Goal: Task Accomplishment & Management: Use online tool/utility

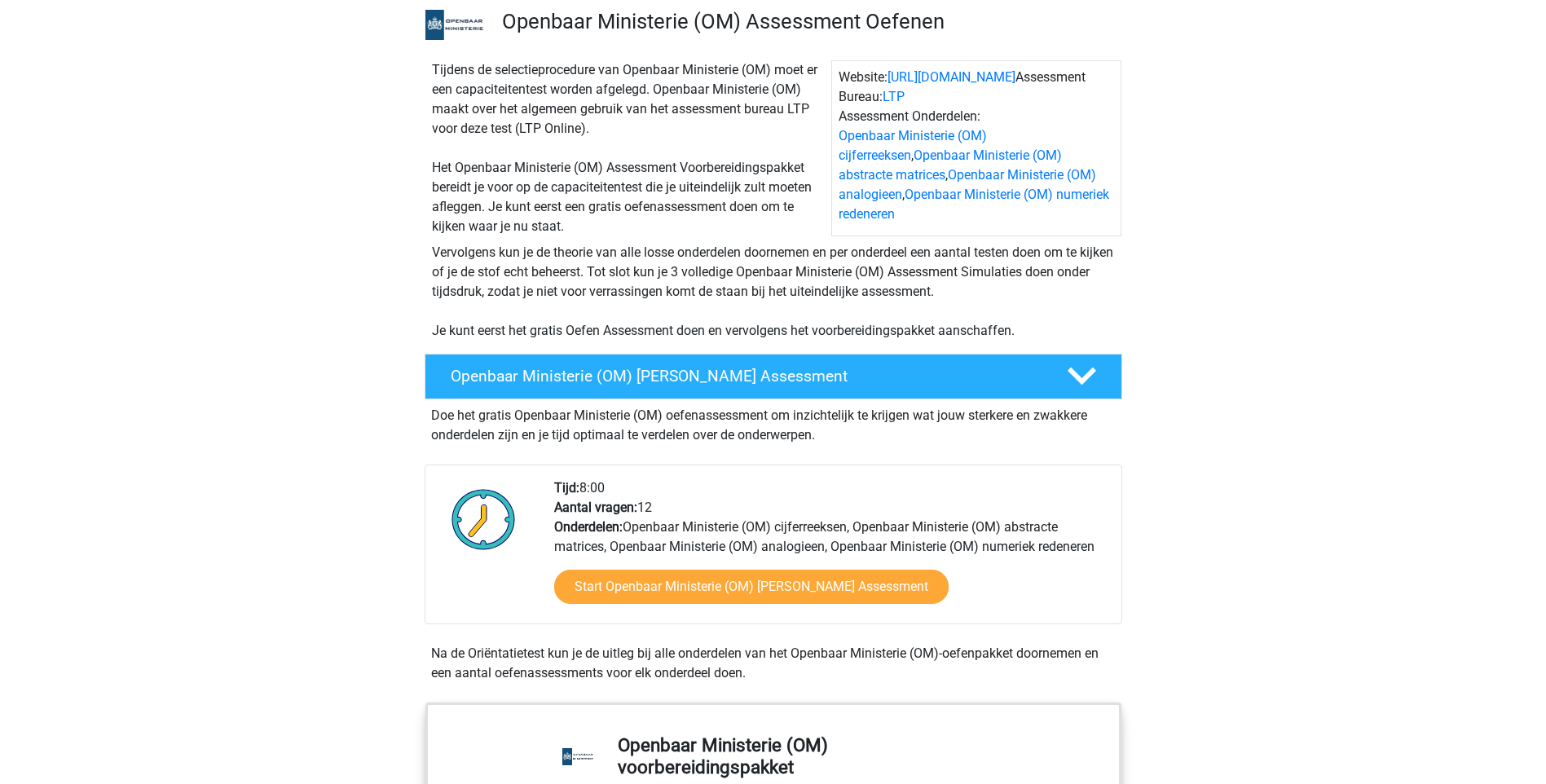
scroll to position [244, 0]
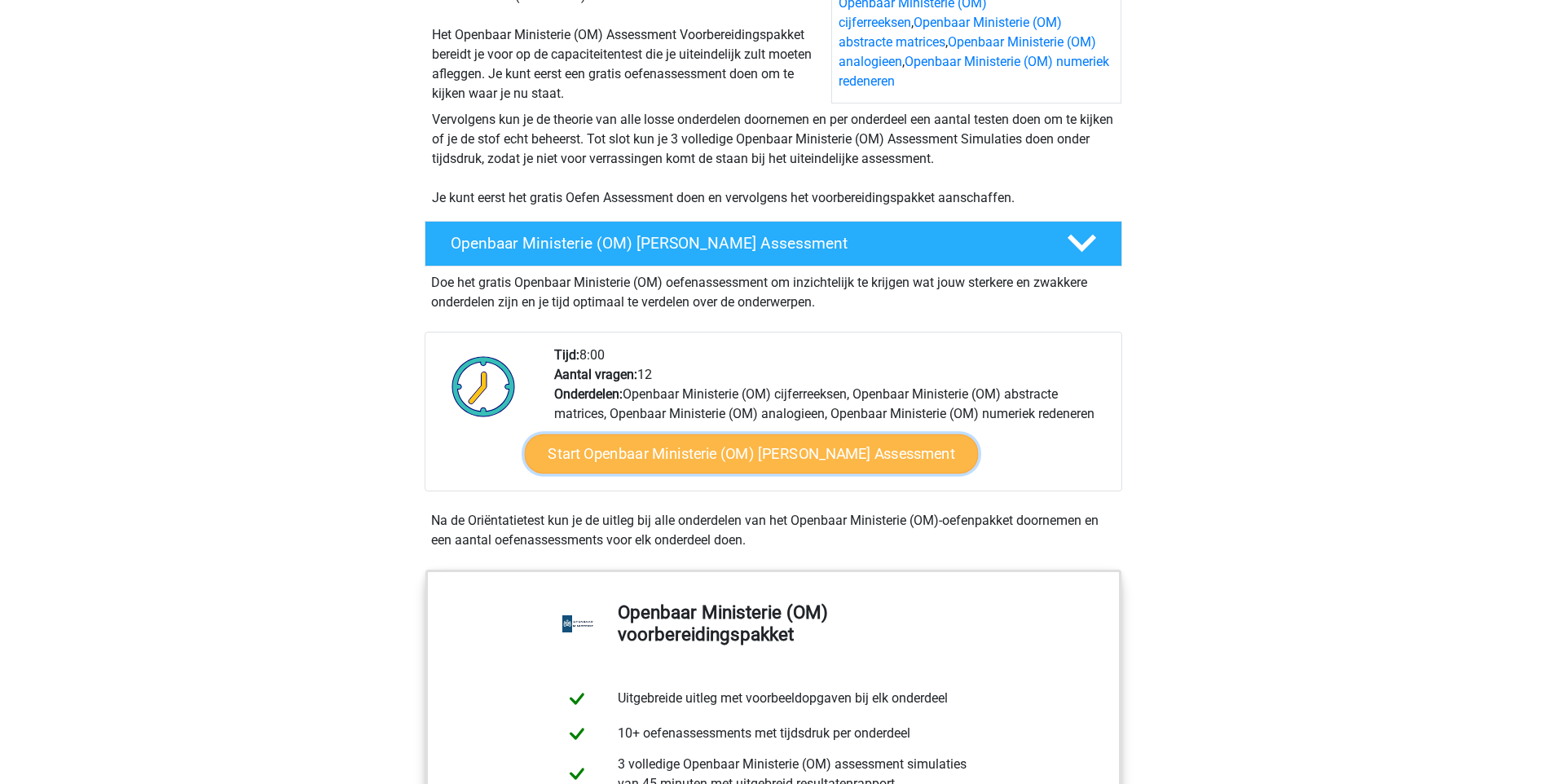
click at [613, 449] on link "Start Openbaar Ministerie (OM) Gratis Oefen Assessment" at bounding box center [751, 454] width 454 height 39
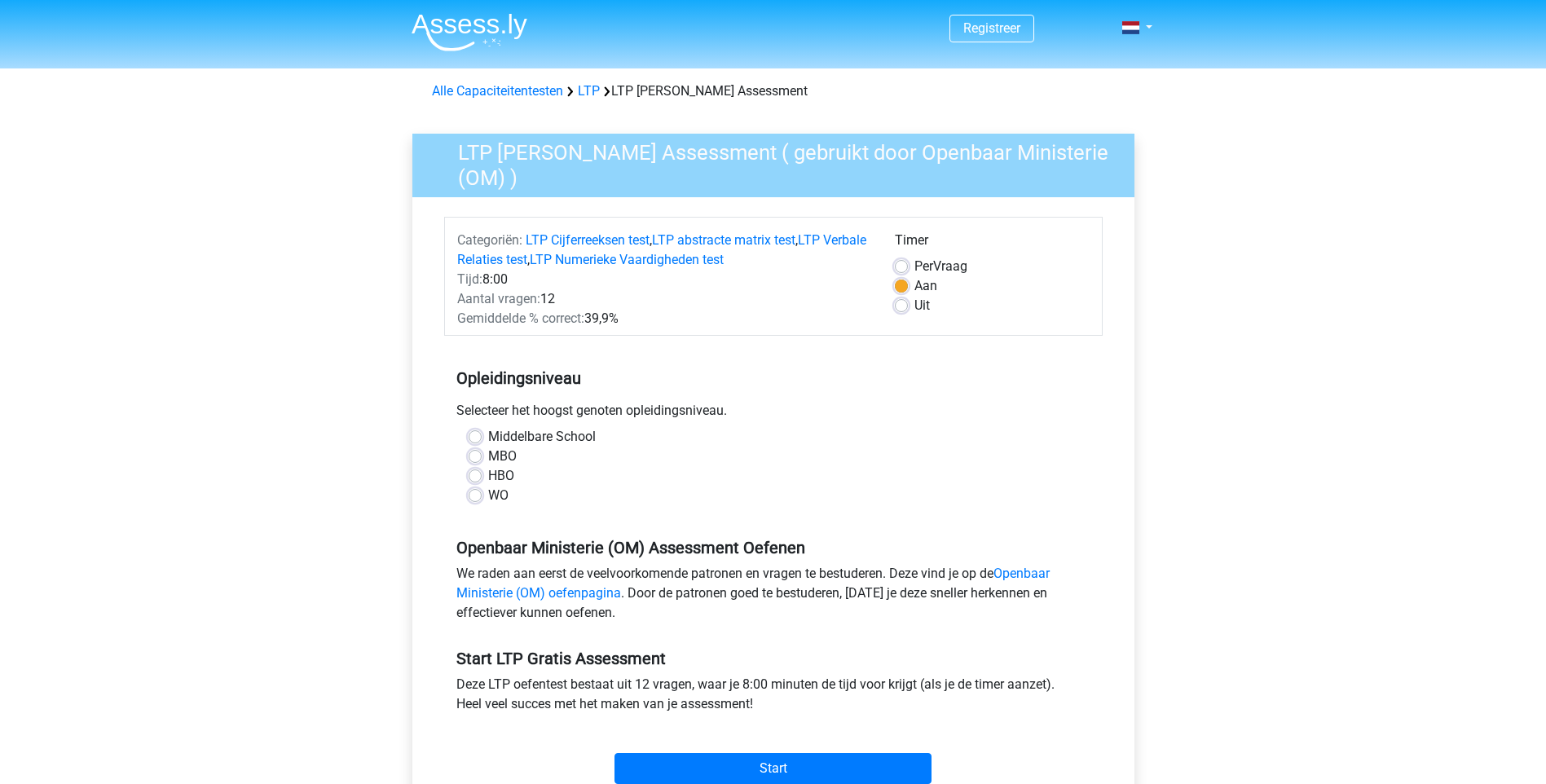
click at [488, 499] on label "WO" at bounding box center [498, 496] width 21 height 20
click at [477, 499] on input "WO" at bounding box center [474, 494] width 13 height 17
radio input "true"
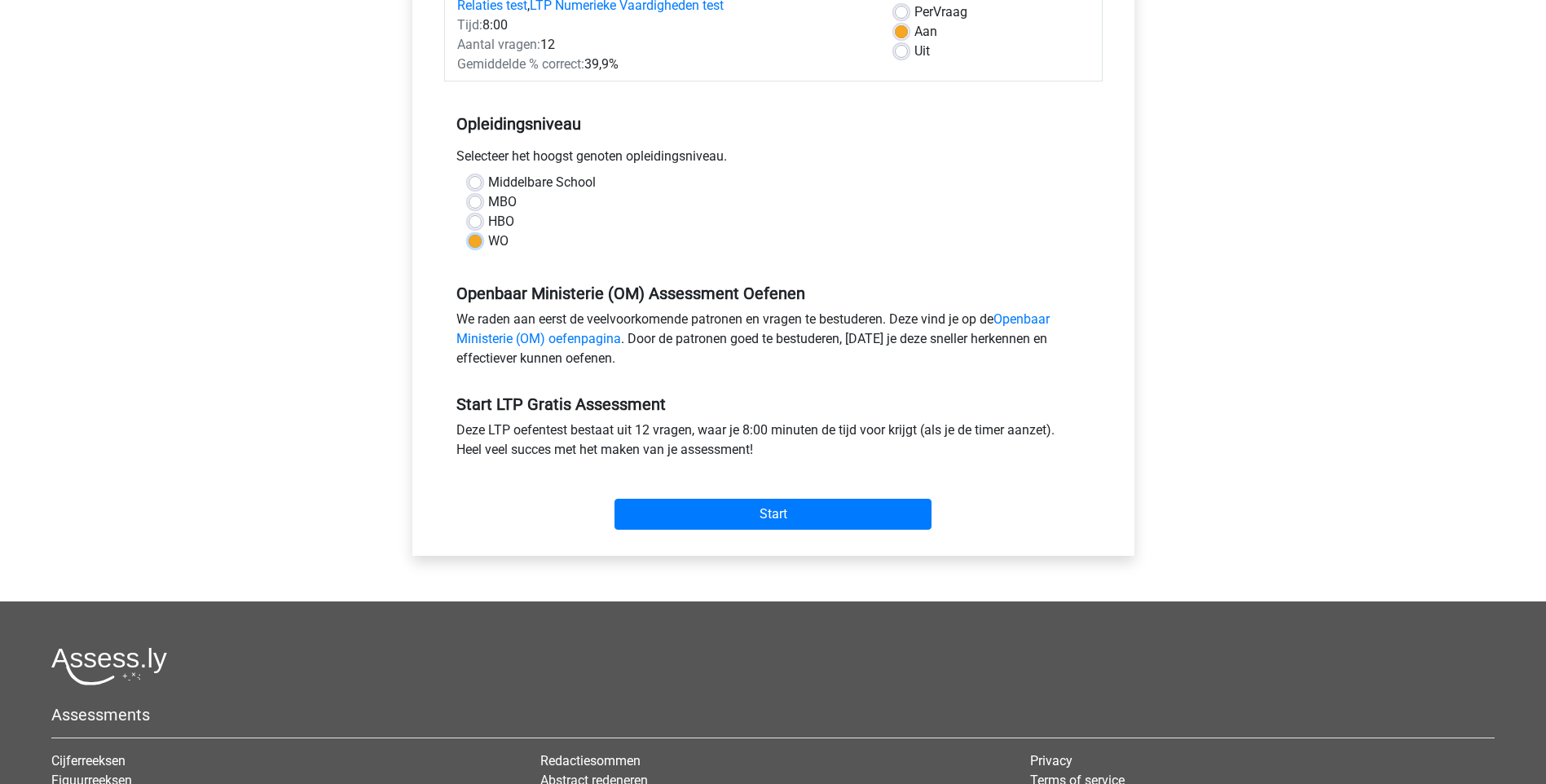
scroll to position [326, 0]
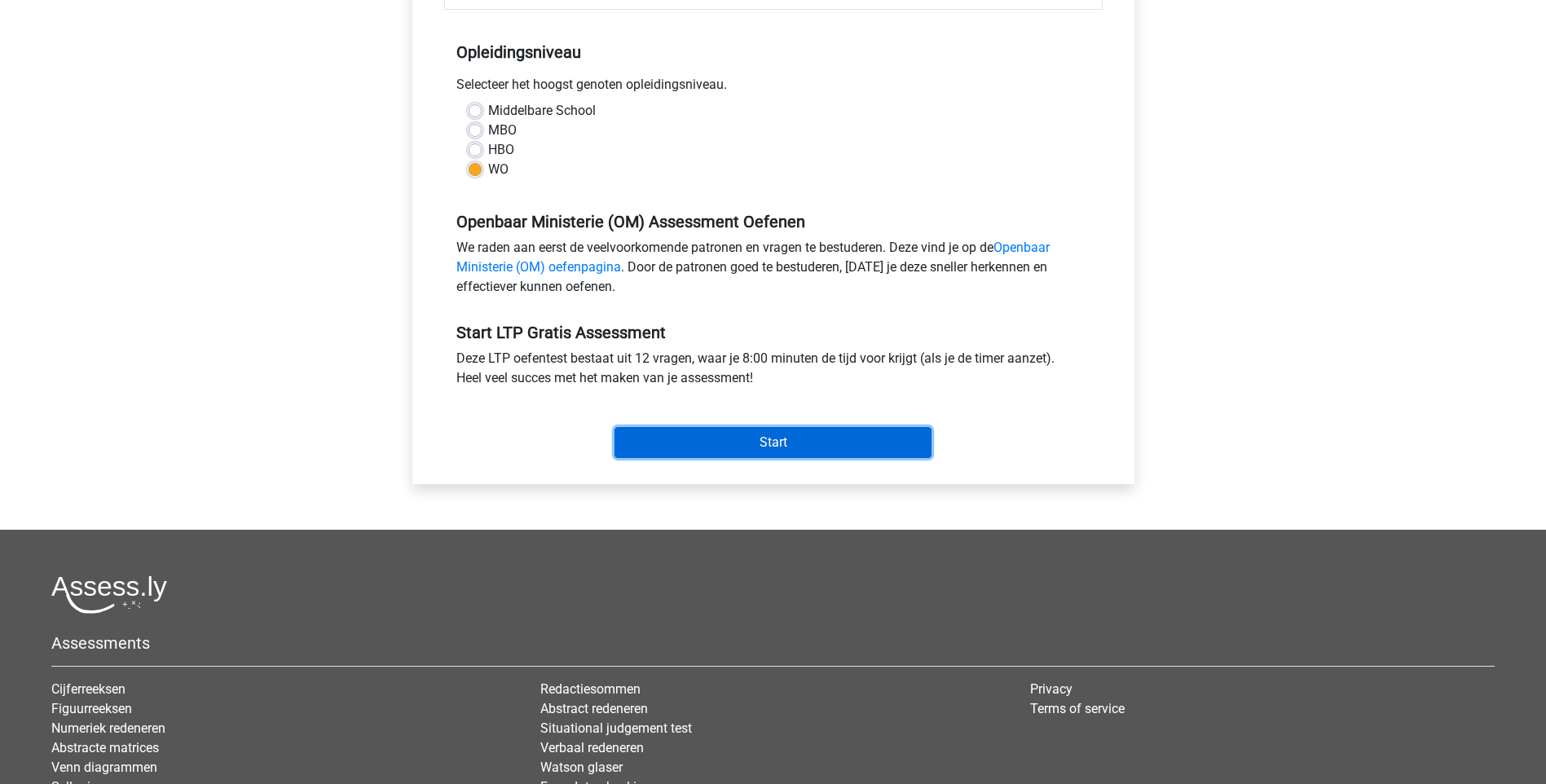
click at [647, 435] on input "Start" at bounding box center [773, 443] width 317 height 31
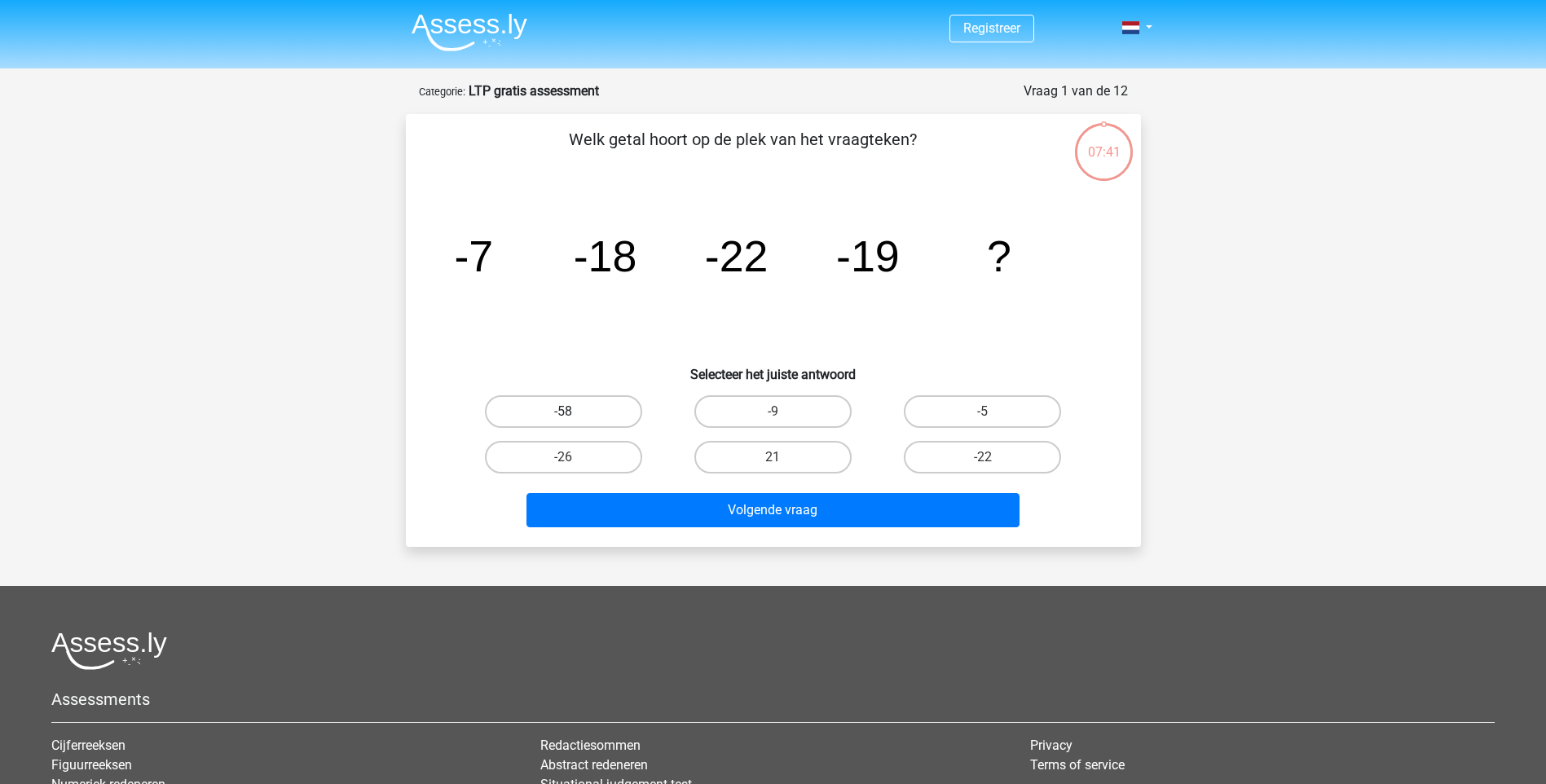
click at [550, 423] on label "-58" at bounding box center [563, 411] width 157 height 32
click at [563, 422] on input "-58" at bounding box center [568, 416] width 11 height 11
radio input "true"
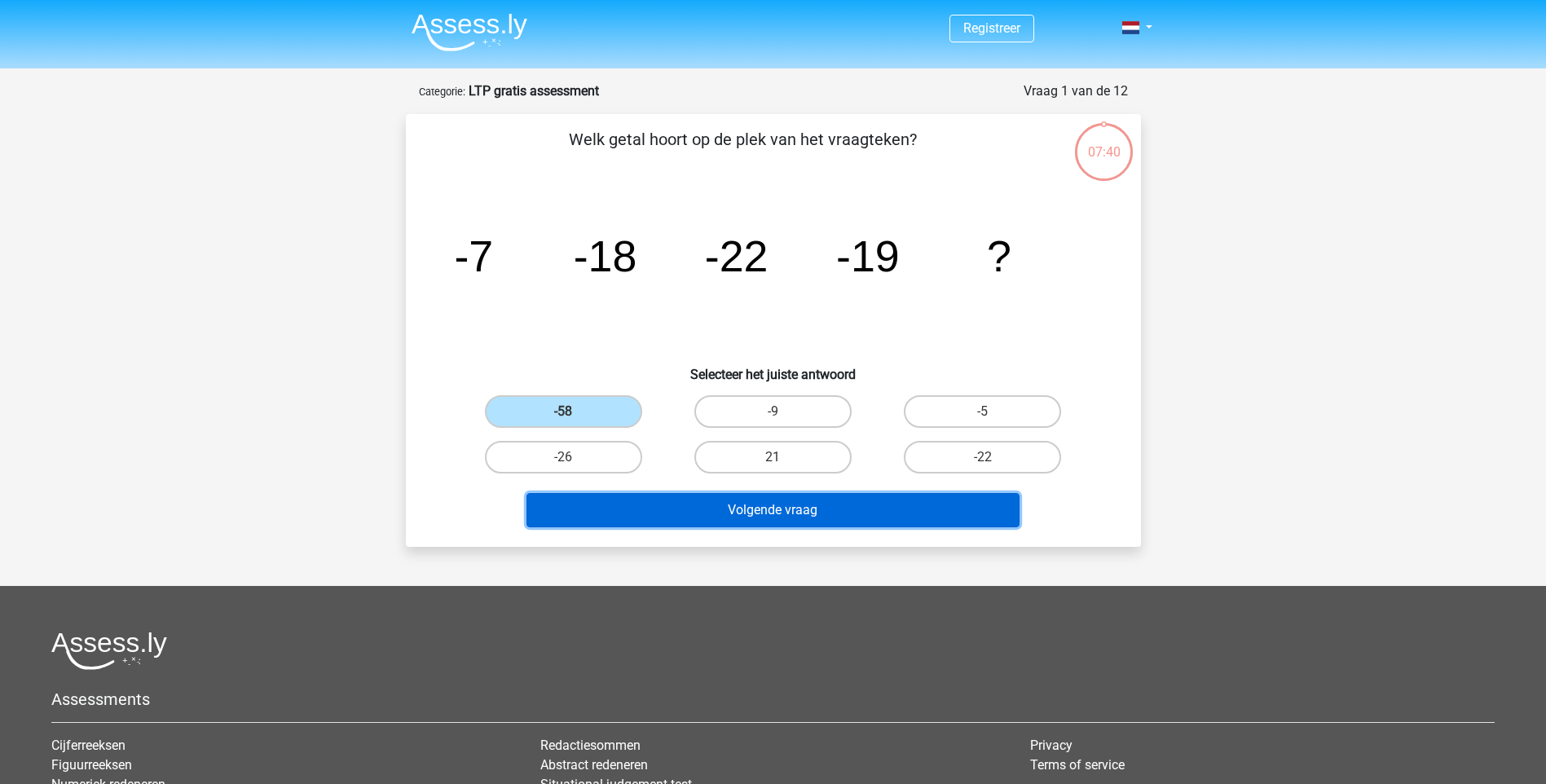
click at [779, 510] on button "Volgende vraag" at bounding box center [773, 509] width 493 height 34
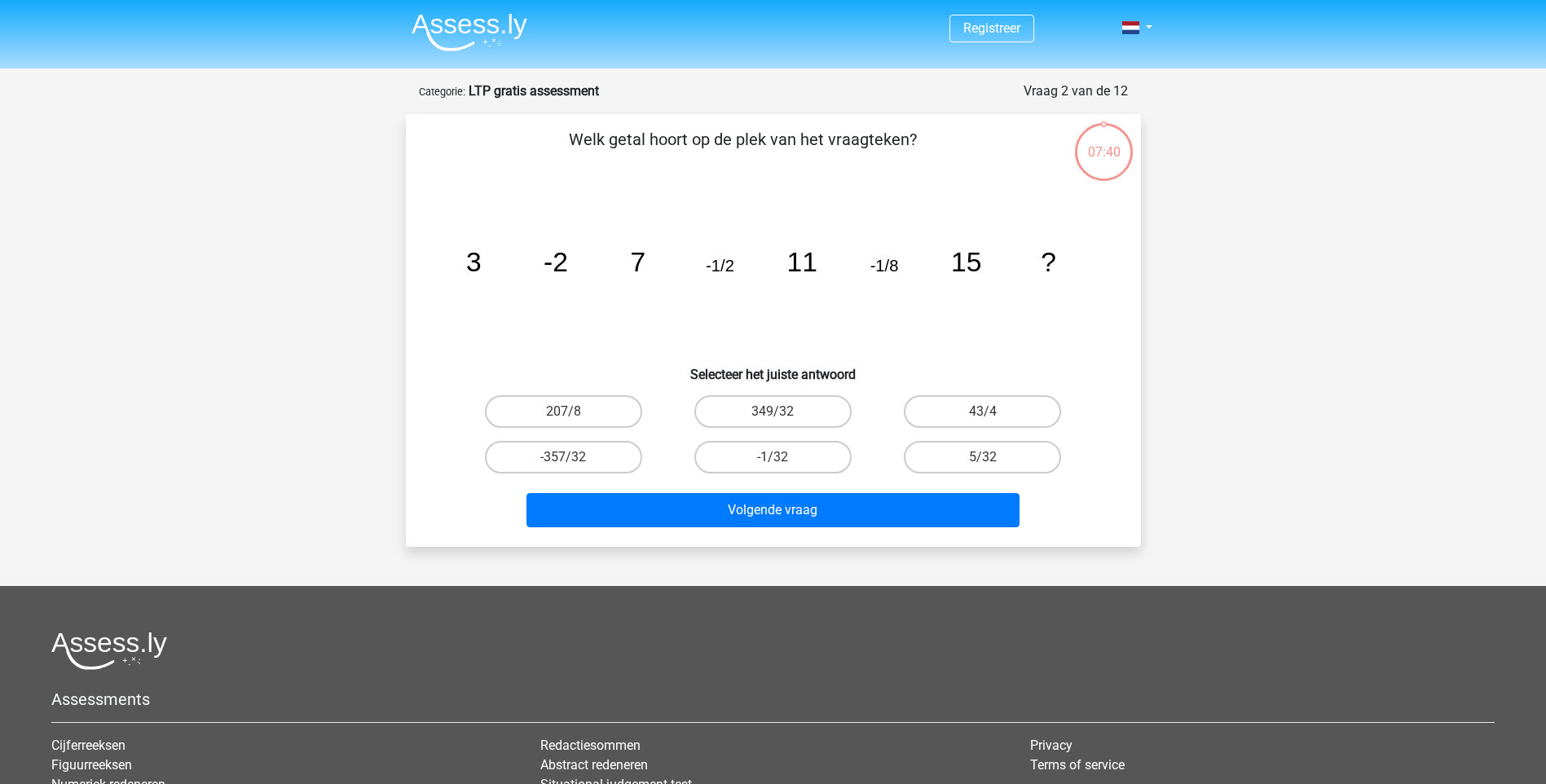
scroll to position [81, 0]
